Goal: Find specific page/section: Find specific page/section

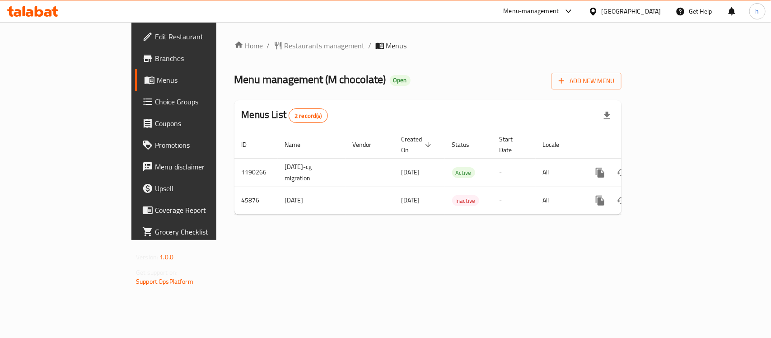
click at [658, 7] on div "[GEOGRAPHIC_DATA]" at bounding box center [632, 11] width 60 height 10
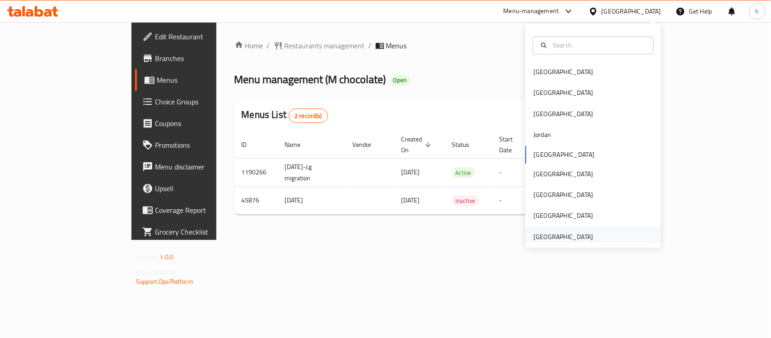
click at [560, 242] on div "[GEOGRAPHIC_DATA]" at bounding box center [563, 237] width 60 height 10
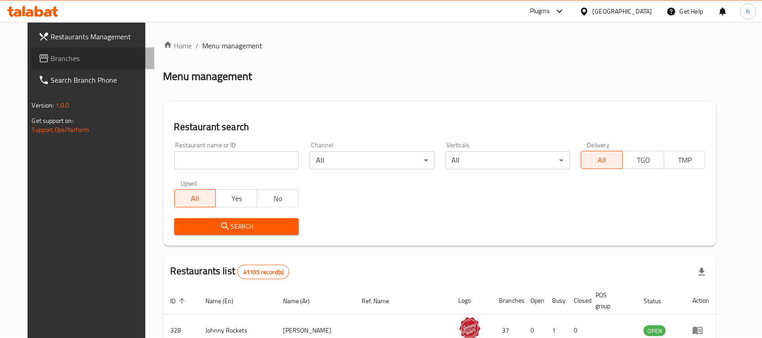
click at [51, 59] on span "Branches" at bounding box center [99, 58] width 97 height 11
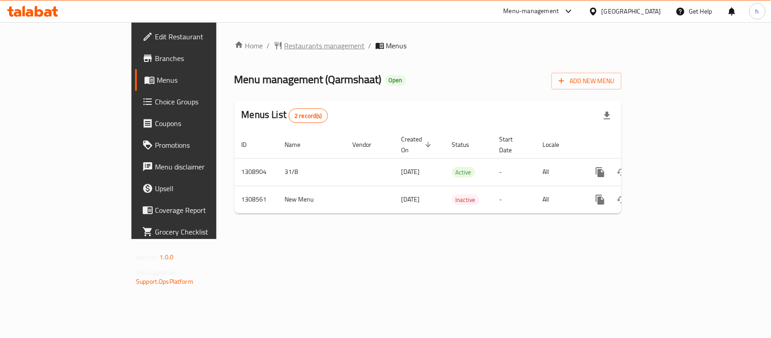
click at [285, 43] on span "Restaurants management" at bounding box center [325, 45] width 80 height 11
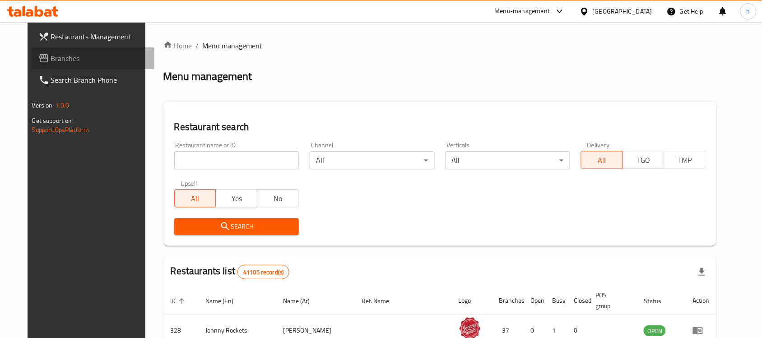
click at [35, 68] on link "Branches" at bounding box center [93, 58] width 124 height 22
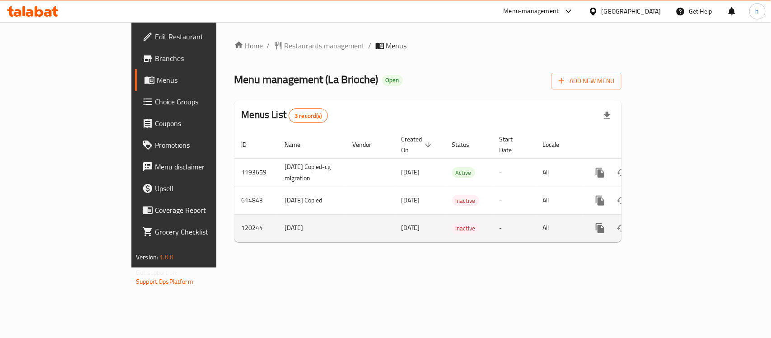
drag, startPoint x: 280, startPoint y: 263, endPoint x: 281, endPoint y: 236, distance: 27.6
click at [280, 264] on div "Home / Restaurants management / Menus Menu management ( La Brioche ) Open Add N…" at bounding box center [427, 144] width 423 height 245
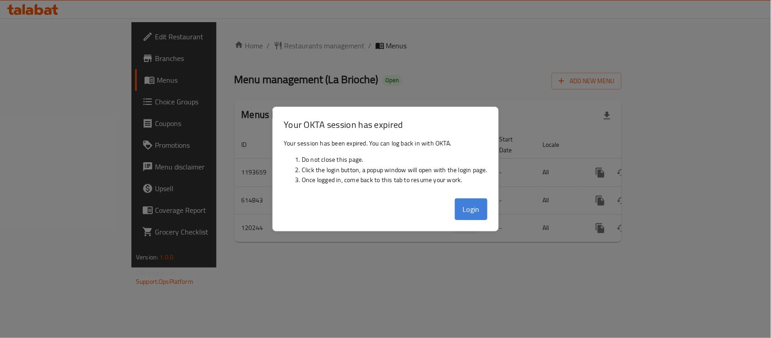
click at [464, 205] on button "Login" at bounding box center [471, 209] width 33 height 22
click at [463, 202] on button "Login" at bounding box center [471, 209] width 33 height 22
